Goal: Transaction & Acquisition: Obtain resource

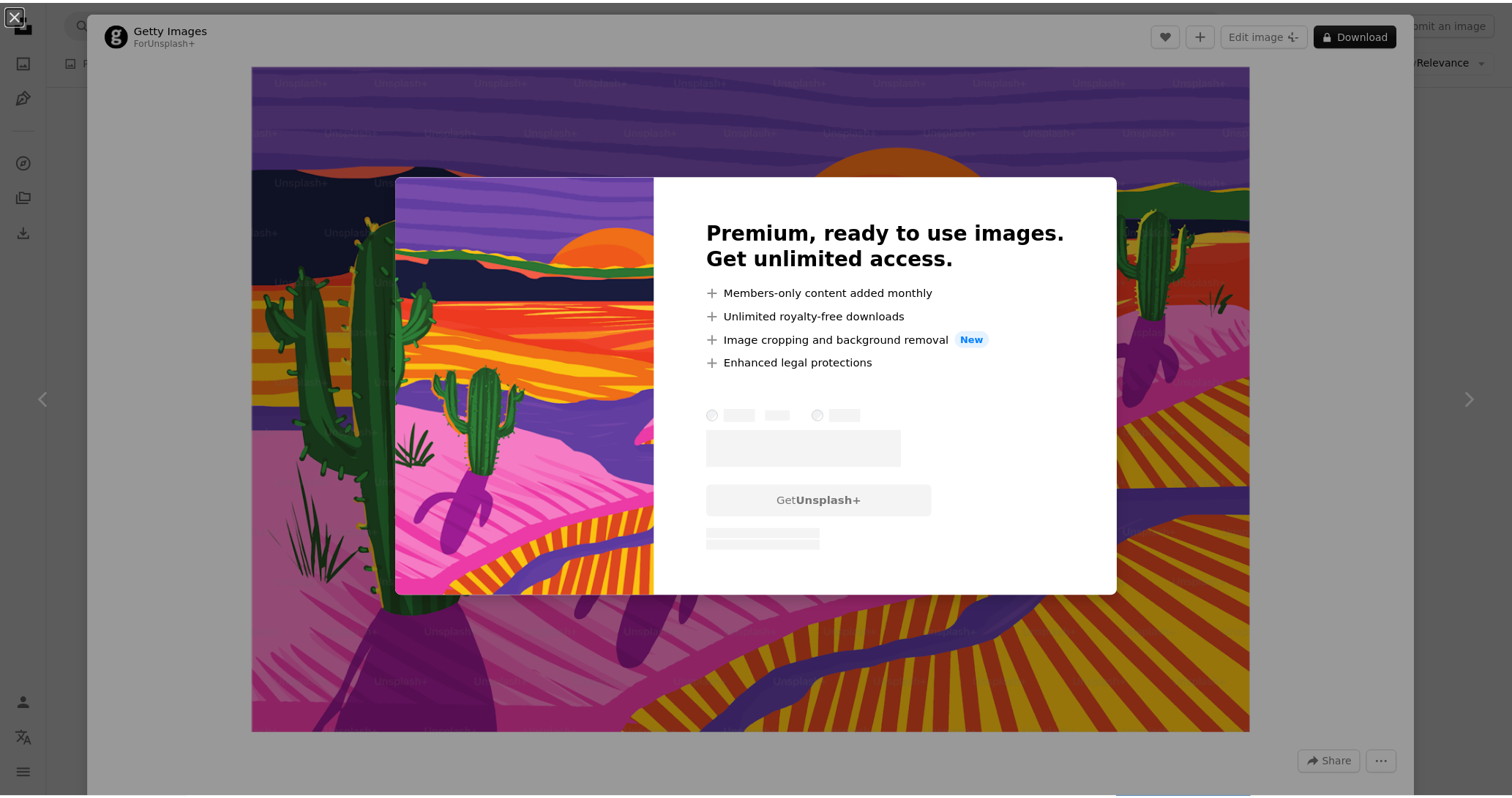
scroll to position [1240, 0]
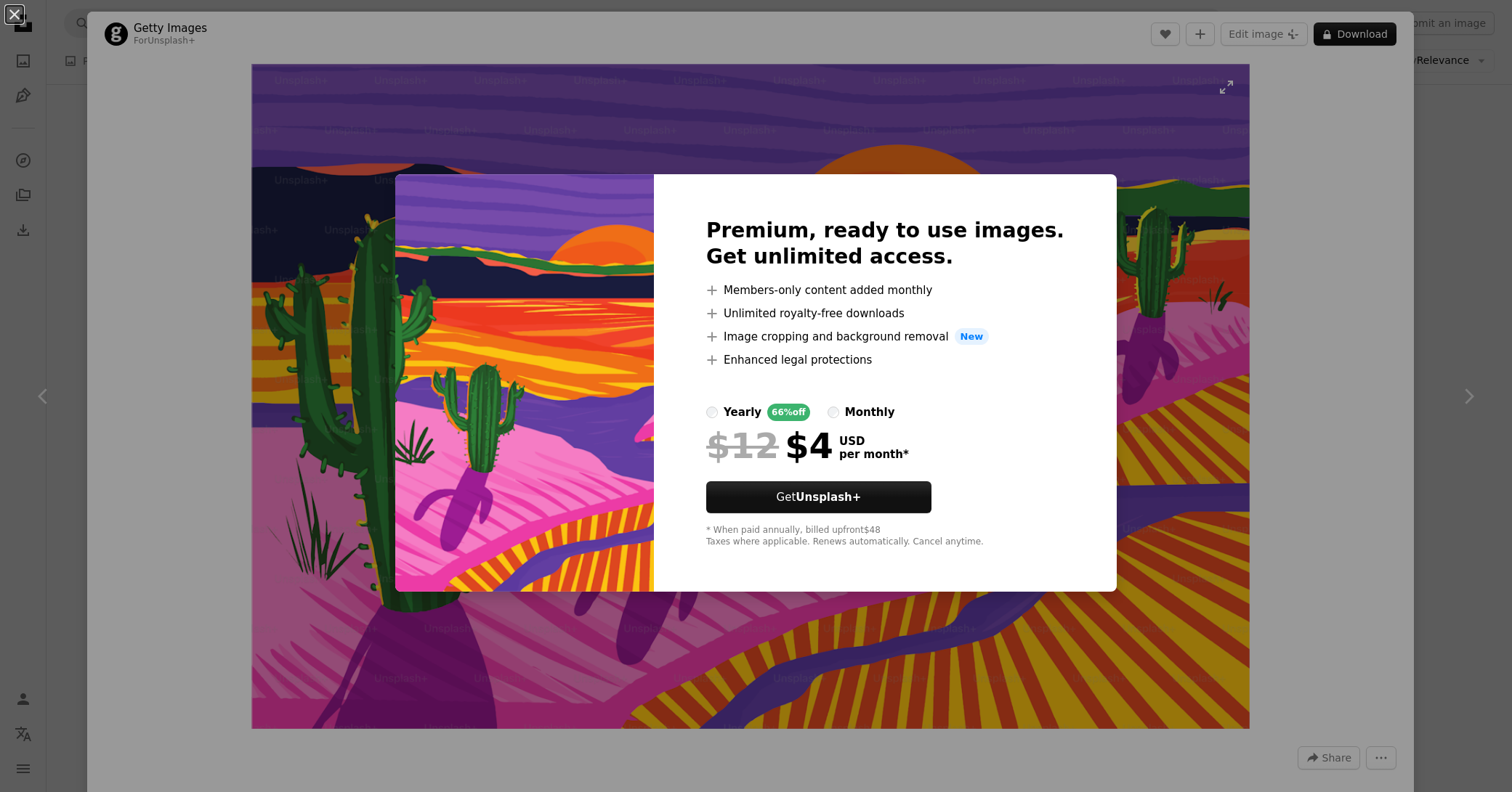
click at [1140, 187] on div "An X shape Premium, ready to use images. Get unlimited access. A plus sign Memb…" at bounding box center [756, 396] width 1512 height 792
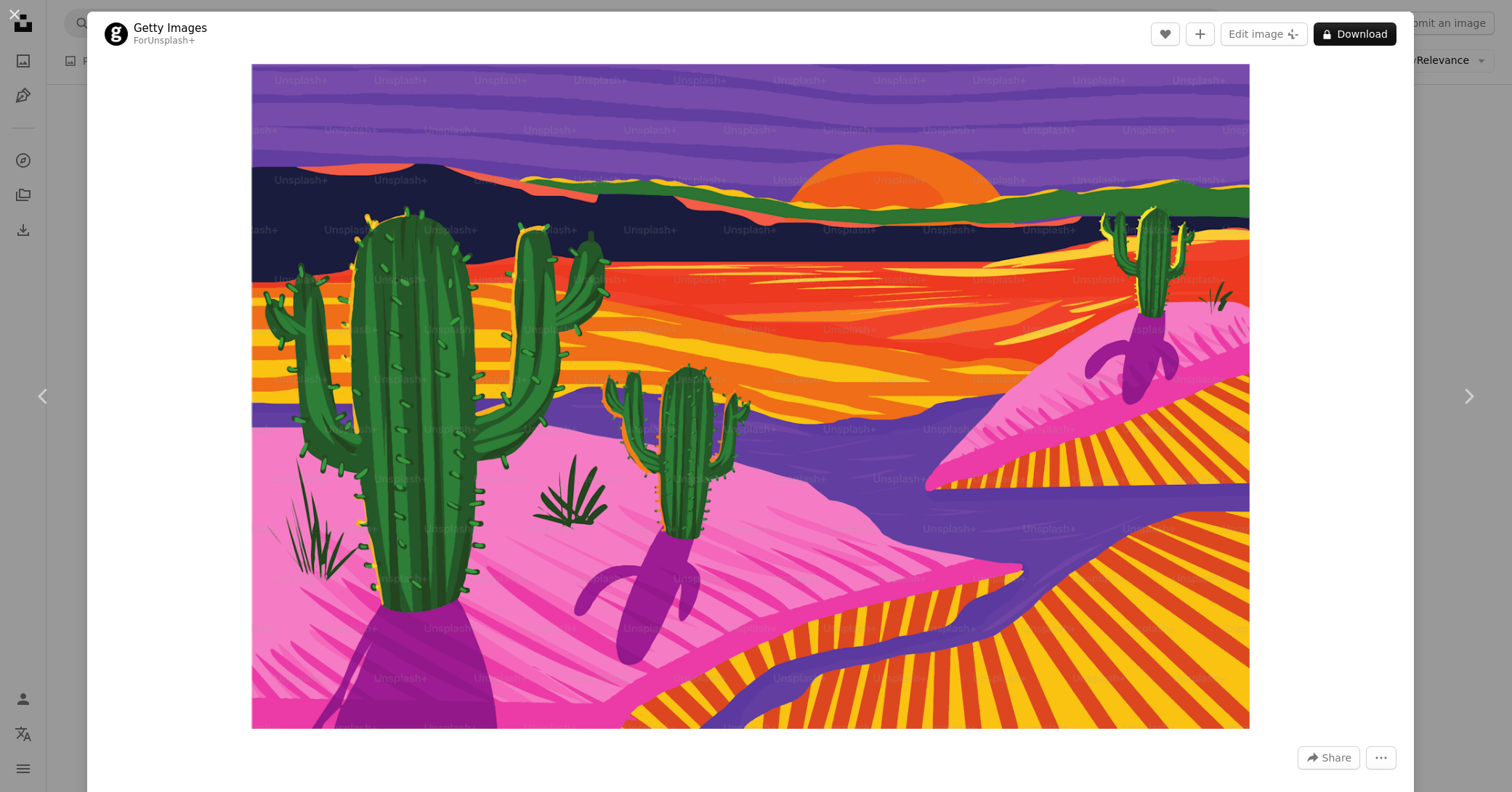
click at [1430, 129] on div "An X shape Chevron left Chevron right Getty Images For Unsplash+ A heart A plus…" at bounding box center [756, 396] width 1512 height 792
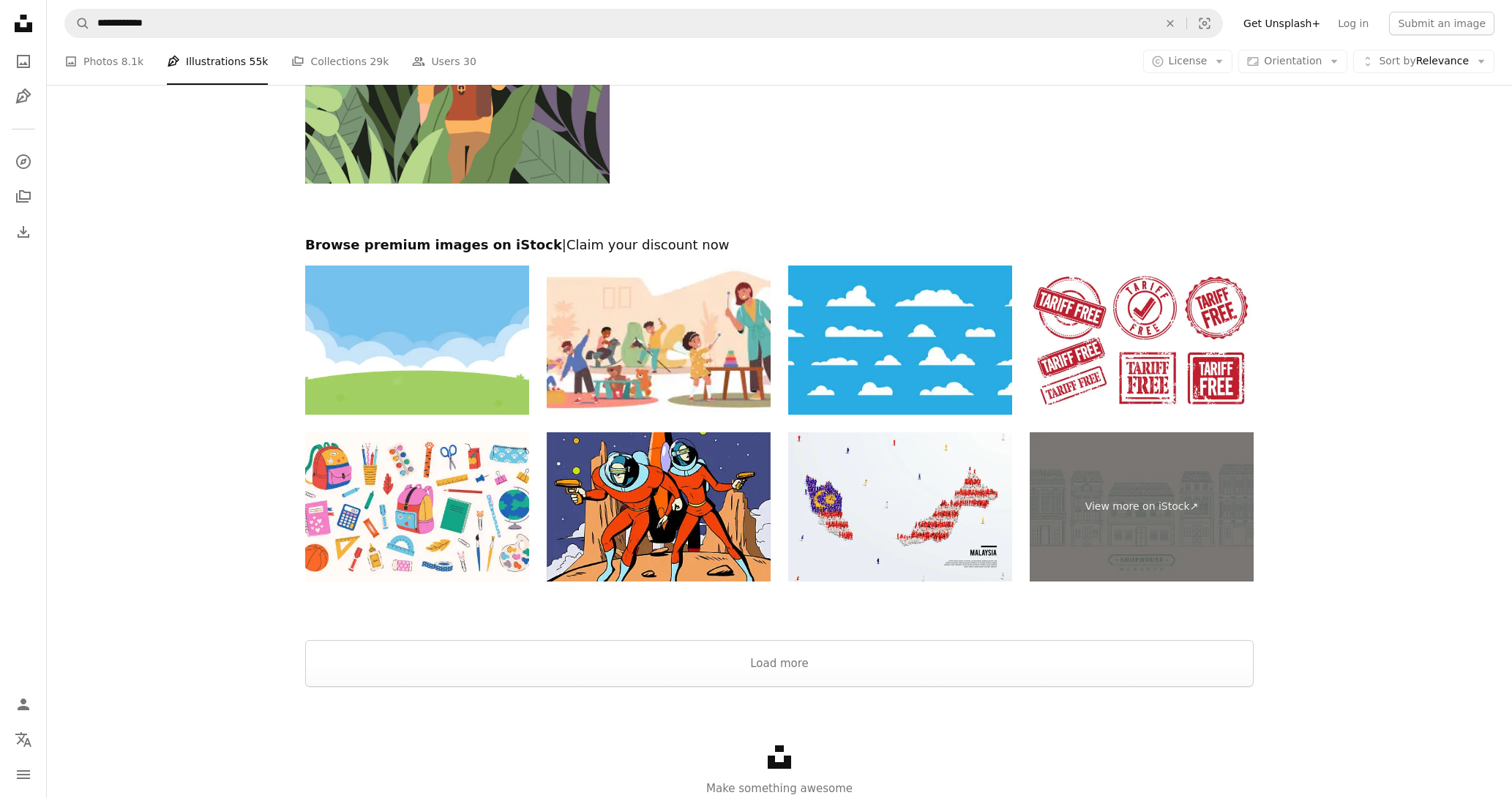
scroll to position [2491, 0]
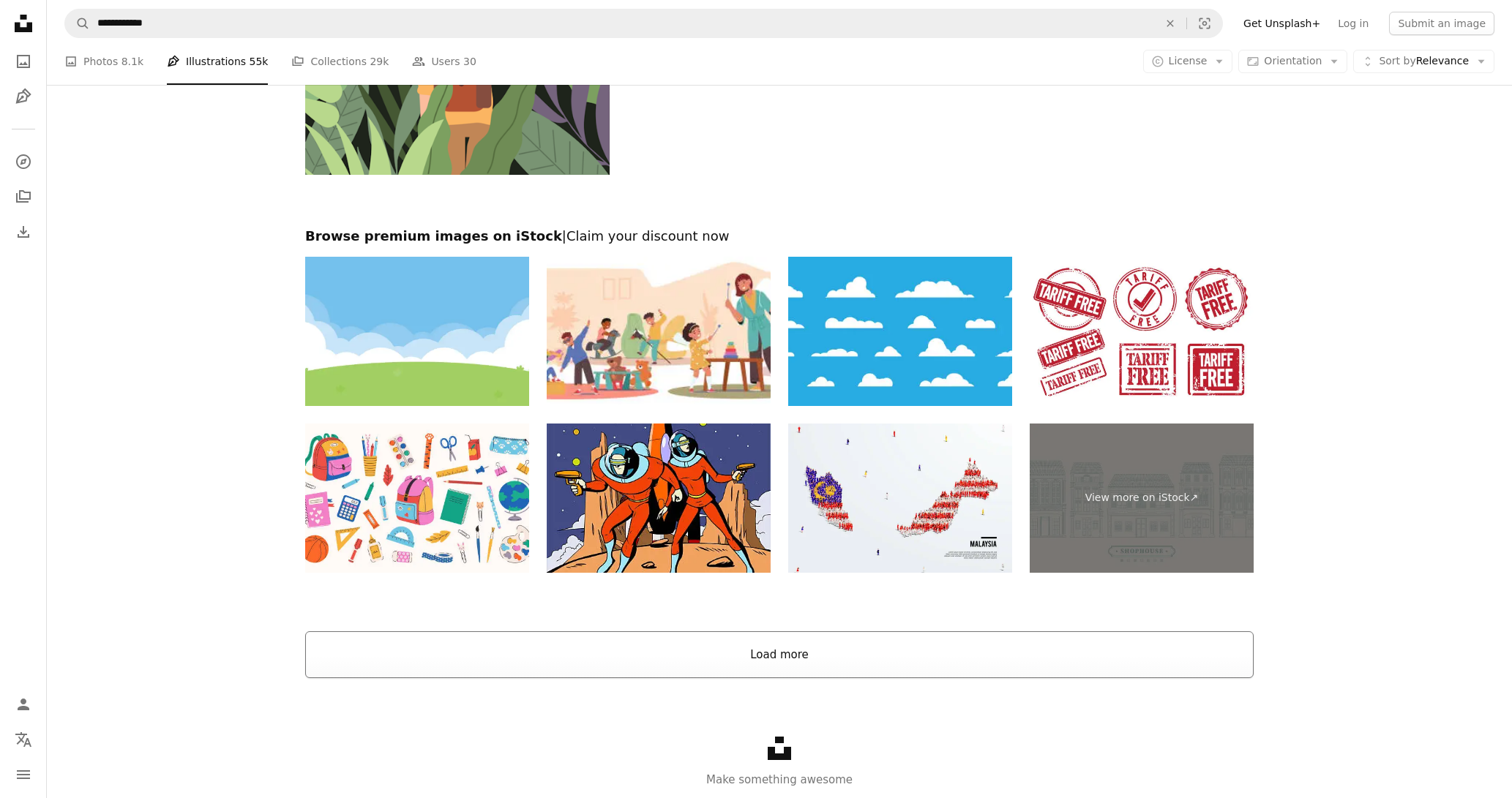
click at [820, 641] on button "Load more" at bounding box center [779, 654] width 949 height 47
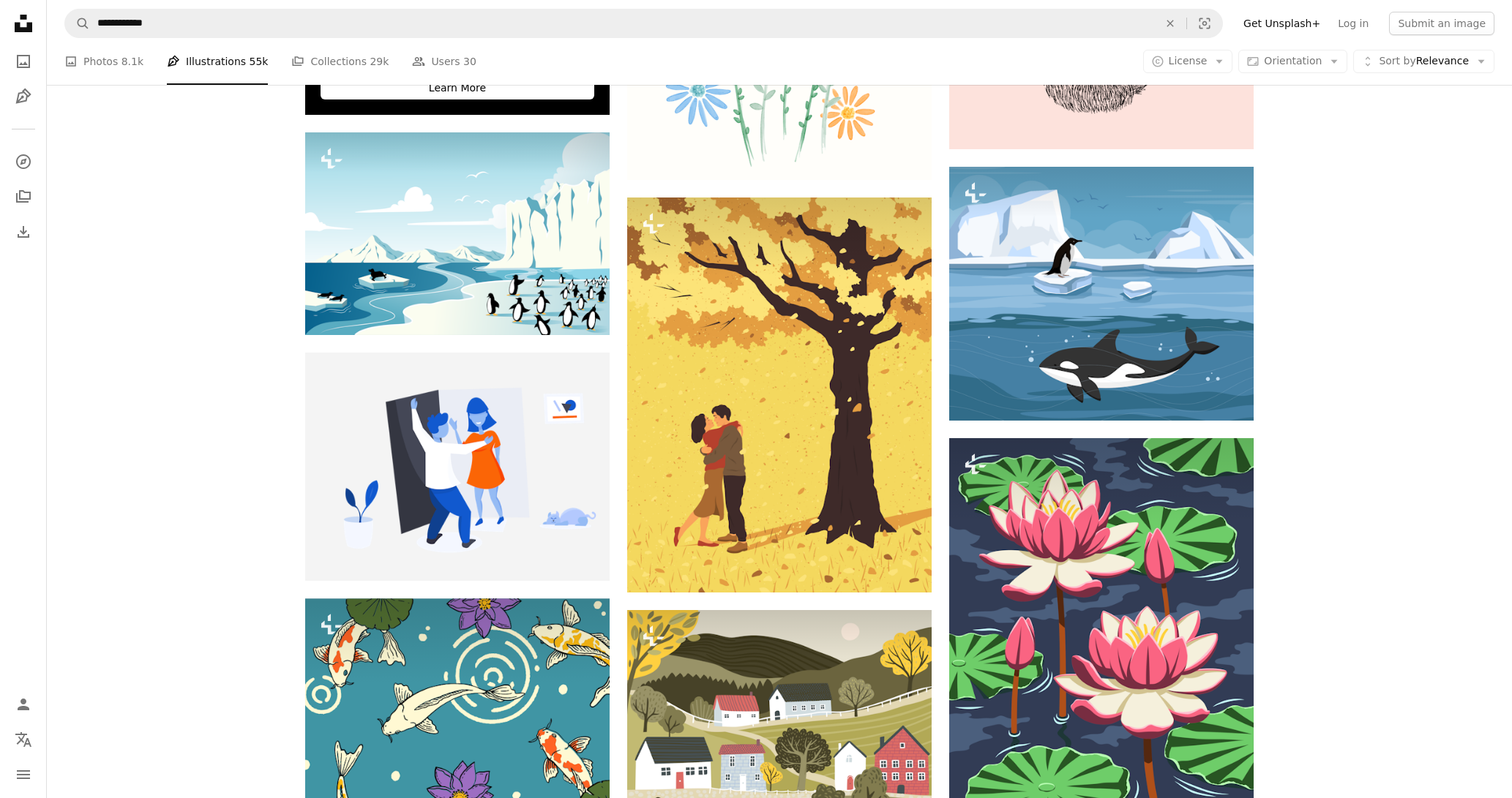
scroll to position [2972, 0]
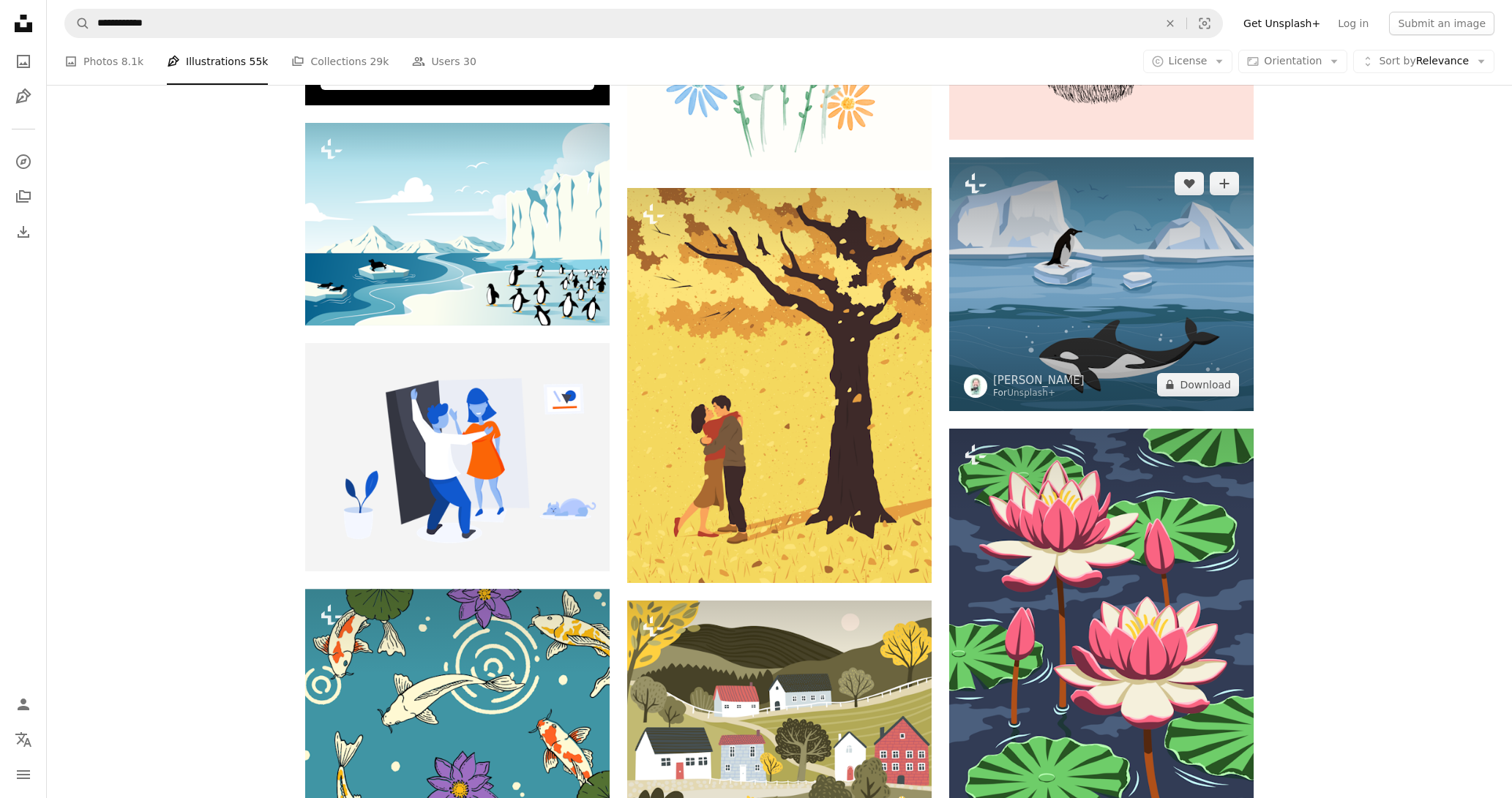
click at [1030, 259] on img at bounding box center [1101, 284] width 304 height 254
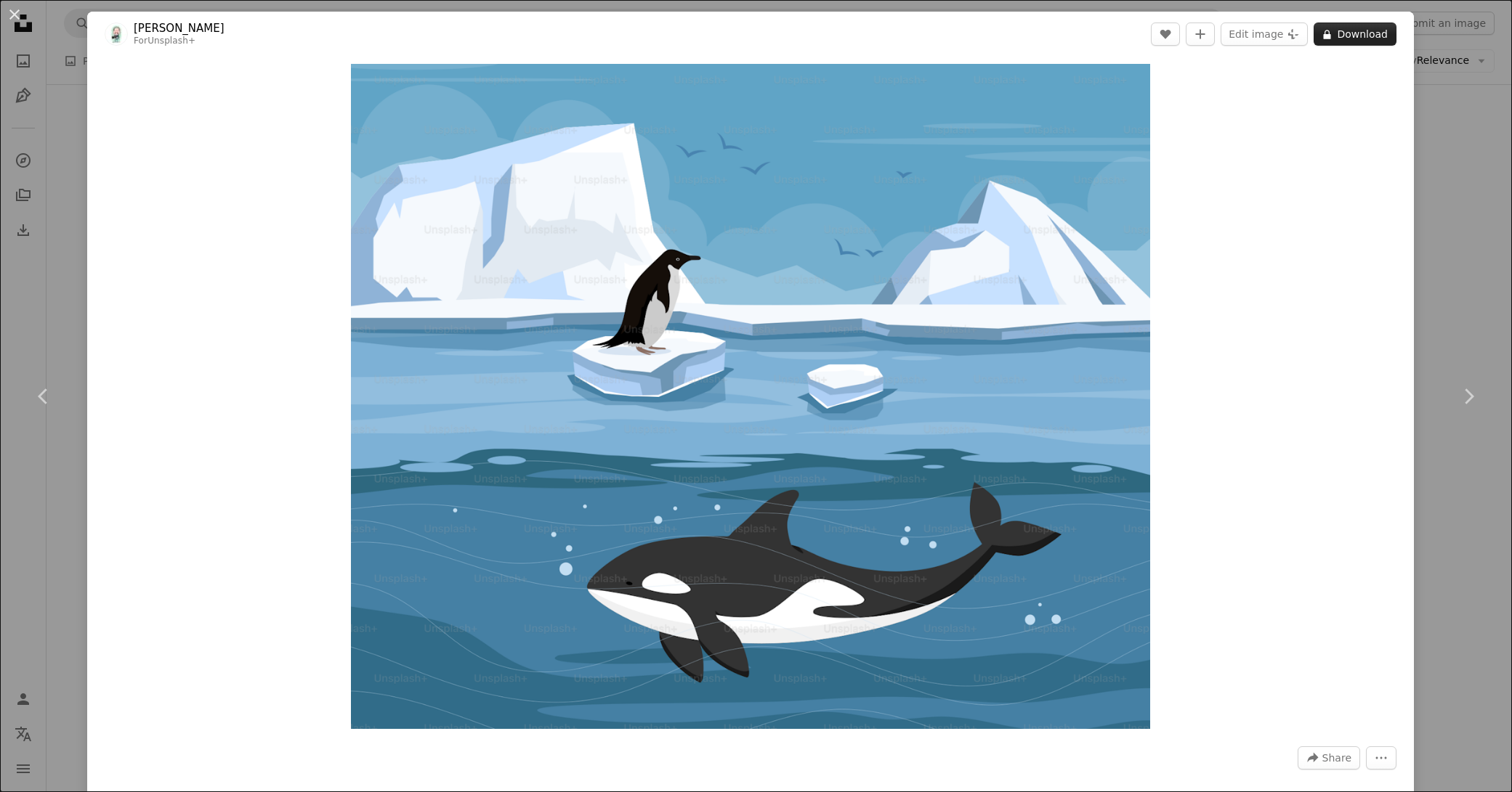
click at [1352, 30] on button "A lock Download" at bounding box center [1355, 33] width 83 height 23
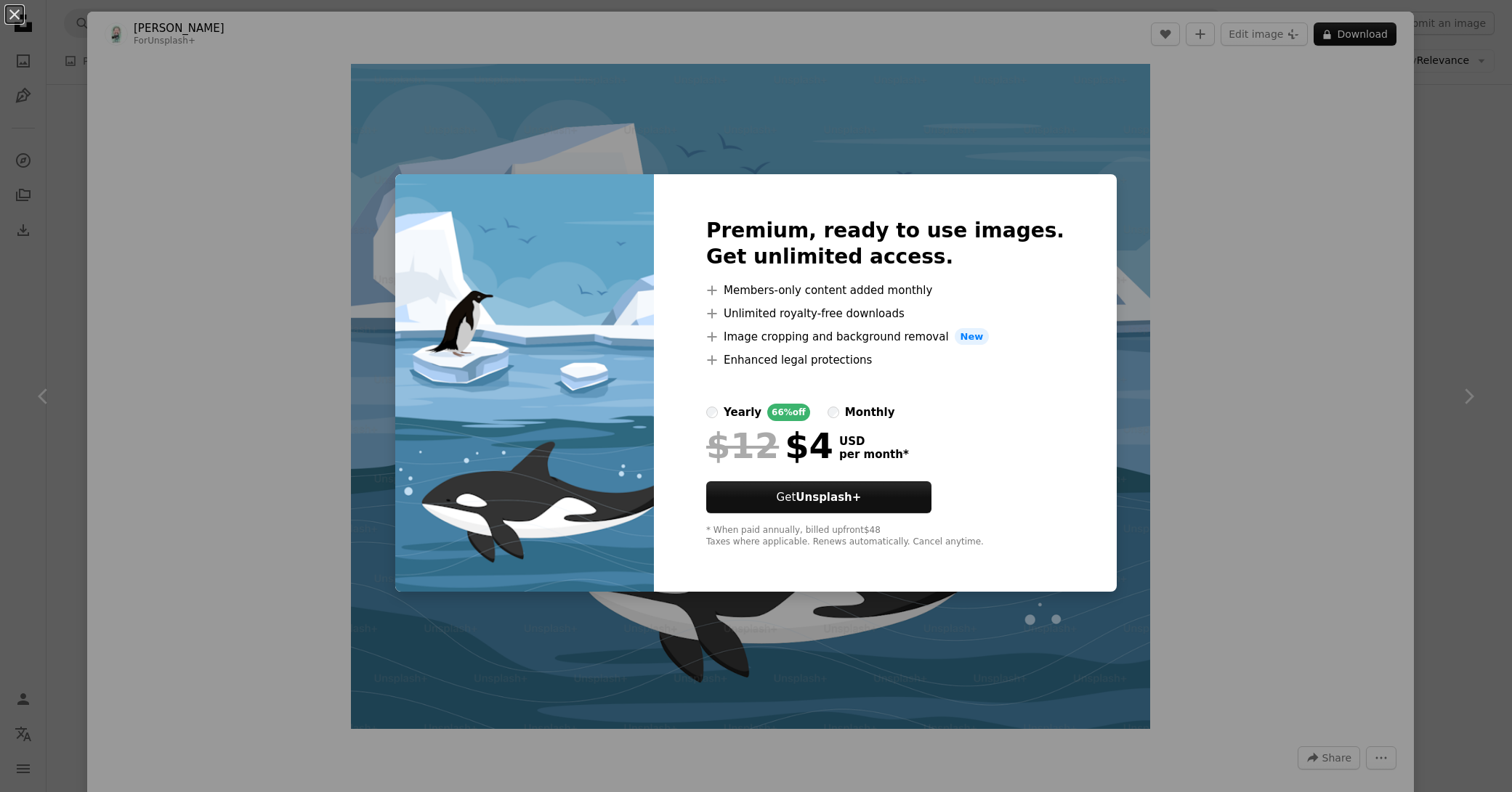
click at [1441, 90] on div "An X shape Premium, ready to use images. Get unlimited access. A plus sign Memb…" at bounding box center [756, 396] width 1512 height 792
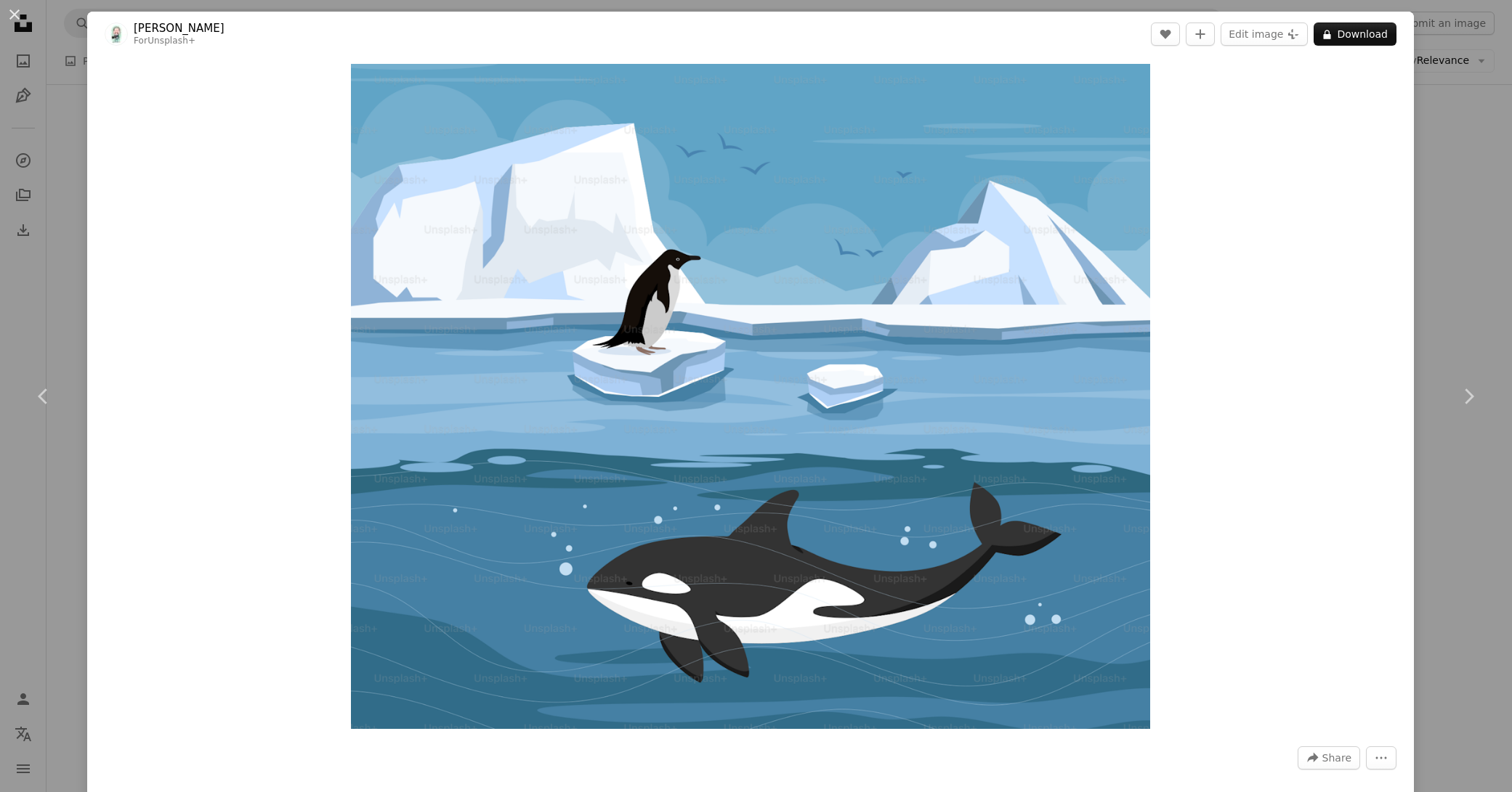
click at [1439, 72] on div "An X shape Chevron left Chevron right Prakasit Khuansuwan For Unsplash+ A heart…" at bounding box center [756, 396] width 1512 height 792
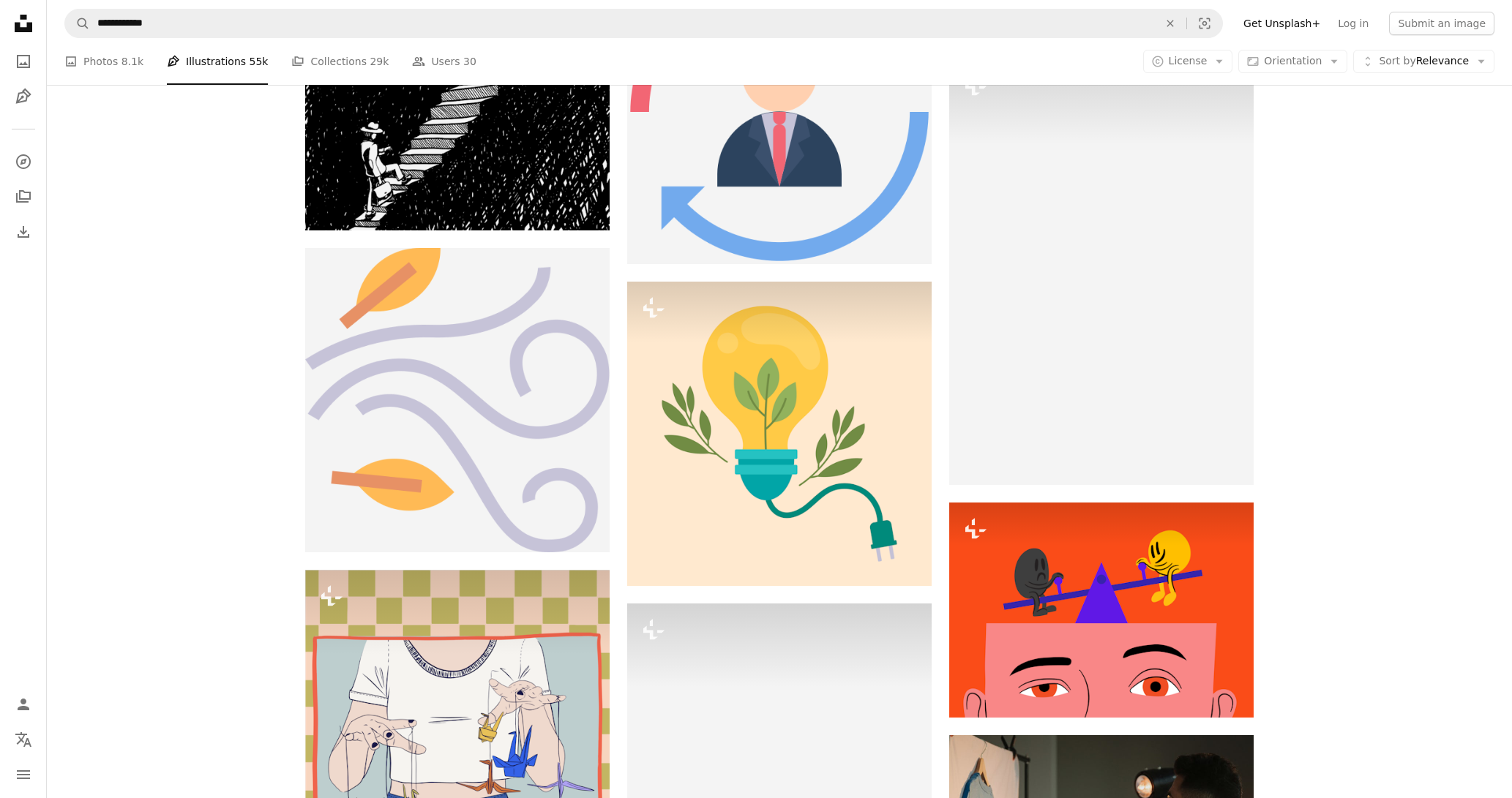
scroll to position [4569, 0]
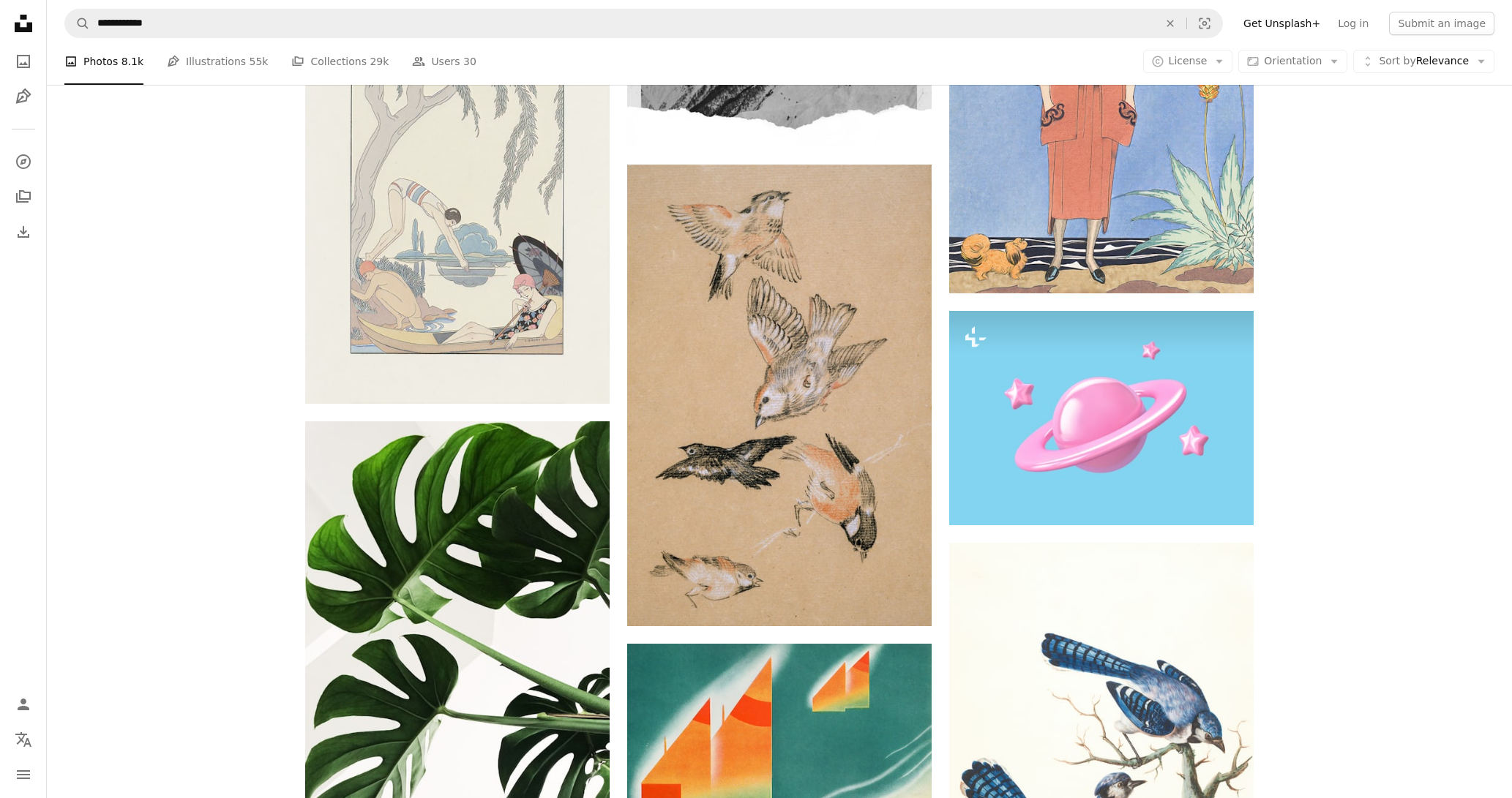
scroll to position [5064, 0]
